Goal: Find specific page/section: Find specific page/section

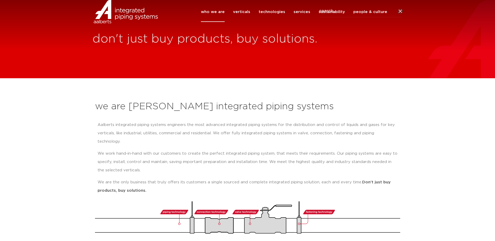
click at [400, 15] on icon at bounding box center [400, 11] width 6 height 6
click at [330, 17] on input "Search" at bounding box center [360, 11] width 83 height 12
click at [331, 15] on input "Search" at bounding box center [360, 11] width 83 height 12
paste input "70-102-01"
type input "70-102-01"
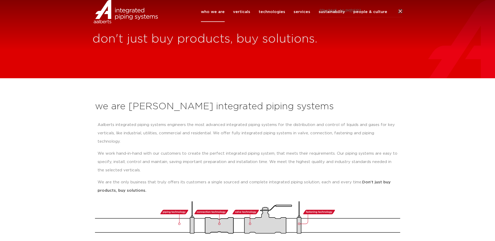
click button "Search" at bounding box center [0, 0] width 0 height 0
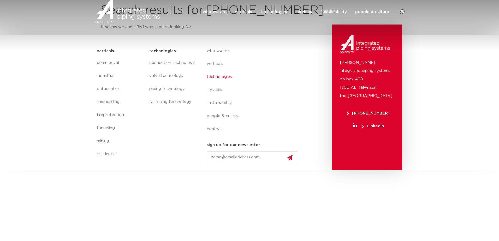
click at [263, 79] on link "technologies" at bounding box center [253, 76] width 95 height 13
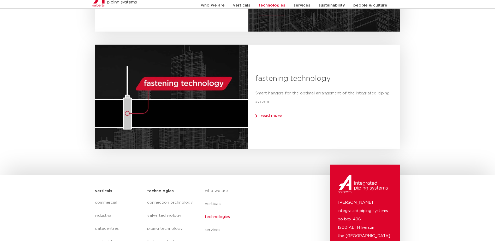
scroll to position [568, 0]
